Goal: Find specific page/section: Find specific page/section

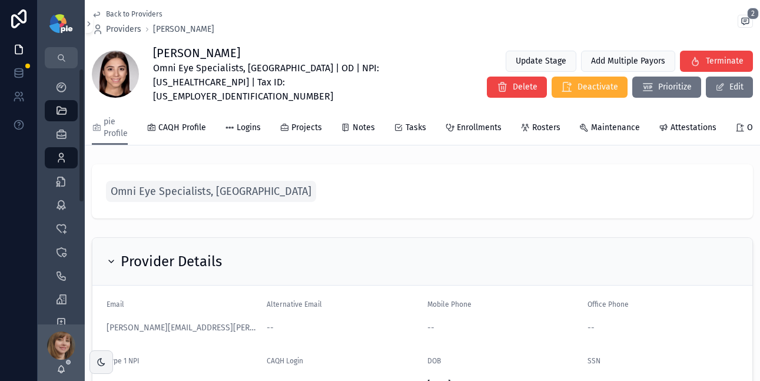
scroll to position [370, 0]
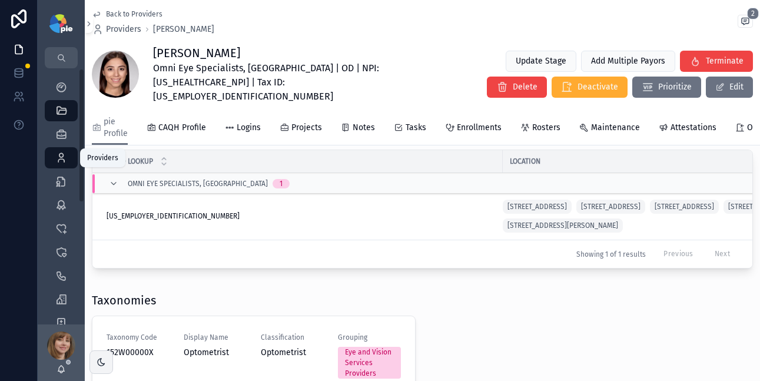
click at [64, 162] on icon "scrollable content" at bounding box center [61, 158] width 12 height 12
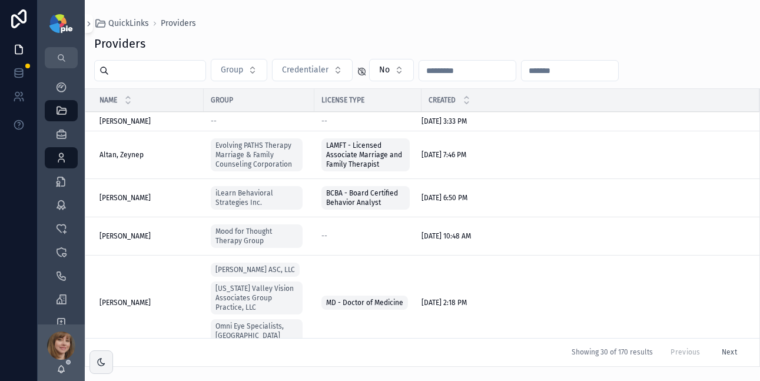
click at [151, 67] on input "scrollable content" at bounding box center [157, 70] width 97 height 16
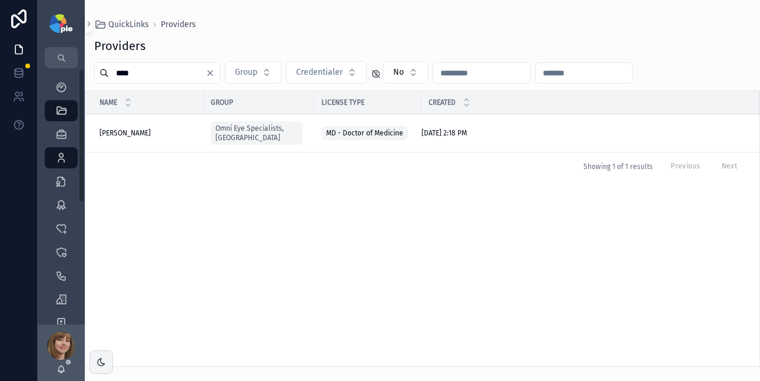
type input "****"
click at [127, 128] on span "[PERSON_NAME]" at bounding box center [125, 132] width 51 height 9
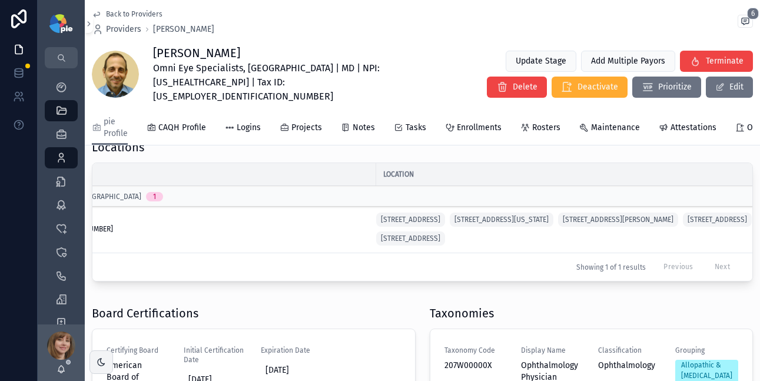
scroll to position [0, 127]
